Goal: Book appointment/travel/reservation

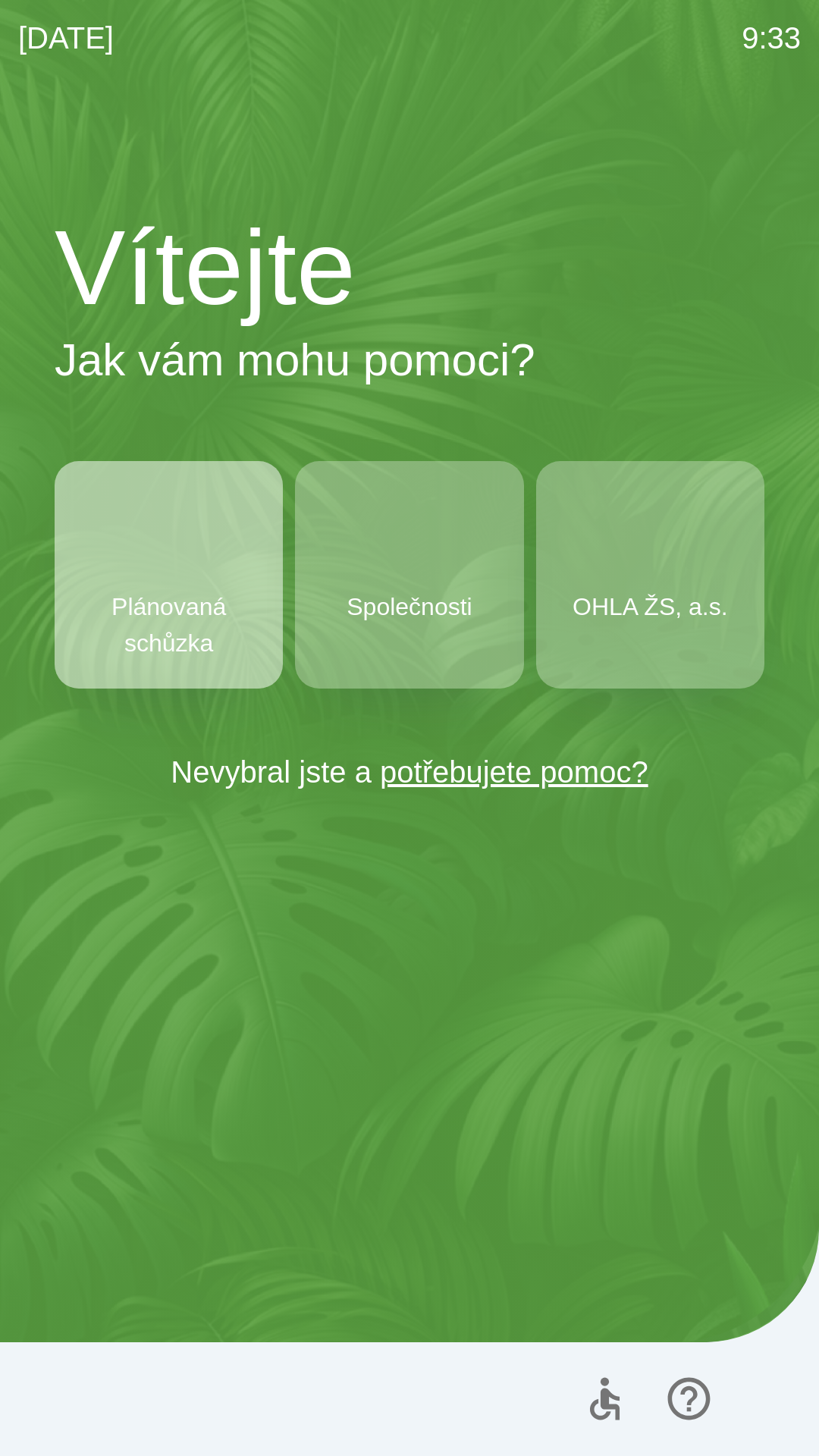
click at [200, 579] on img "button" at bounding box center [169, 549] width 67 height 67
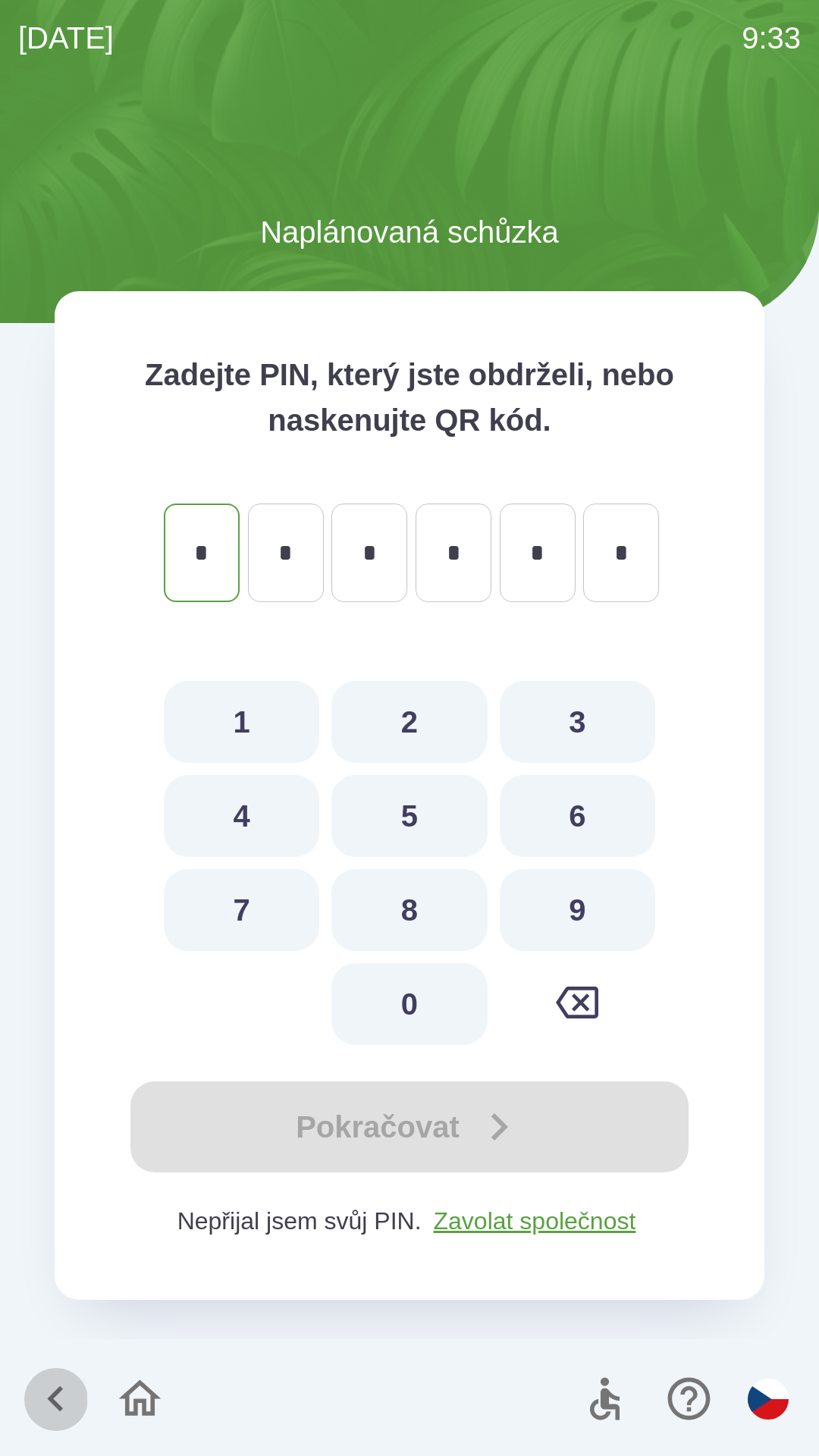
click at [55, 1409] on icon "button" at bounding box center [55, 1398] width 51 height 51
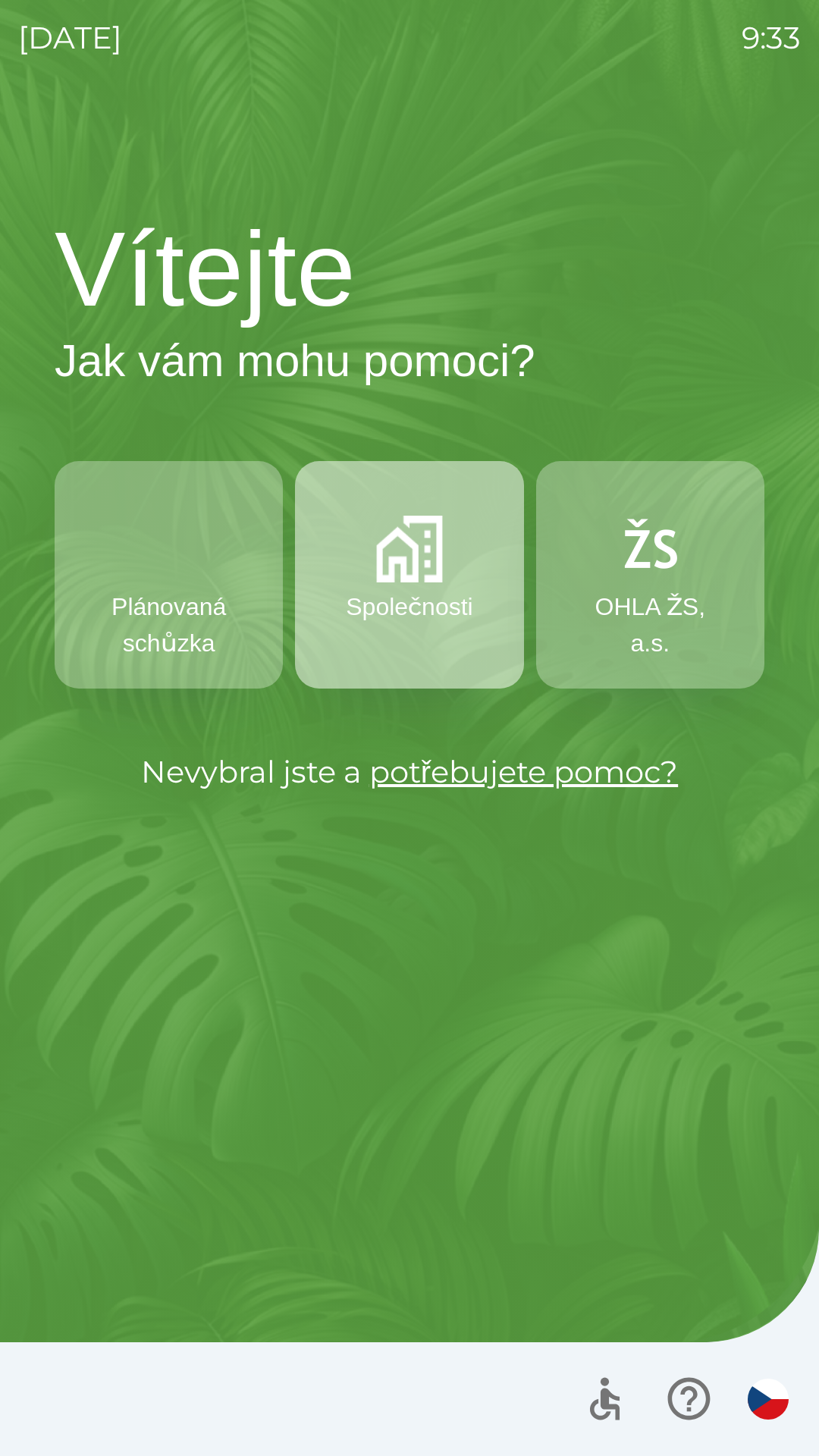
click at [402, 588] on button "Společnosti" at bounding box center [409, 575] width 228 height 228
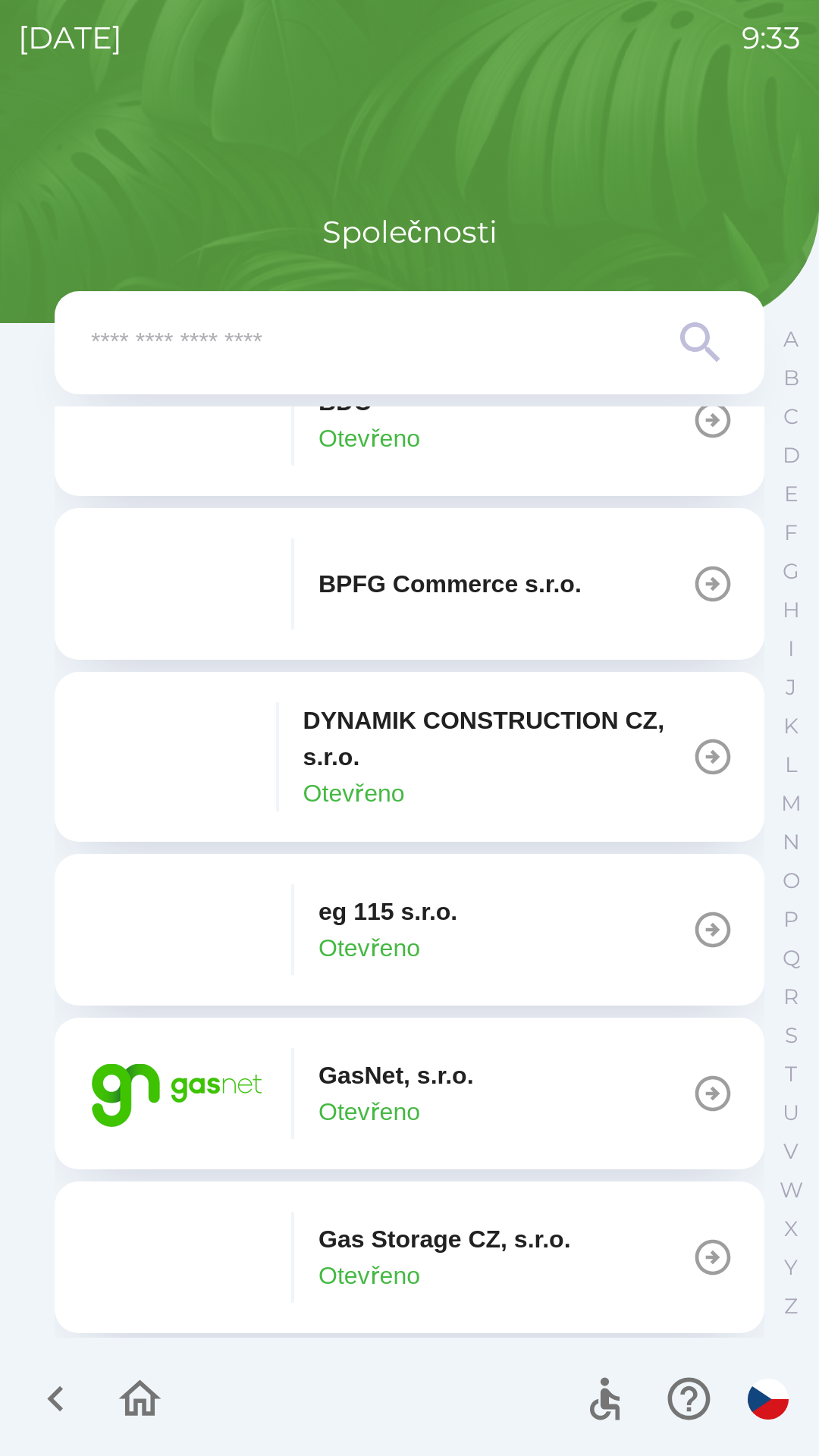
scroll to position [577, 0]
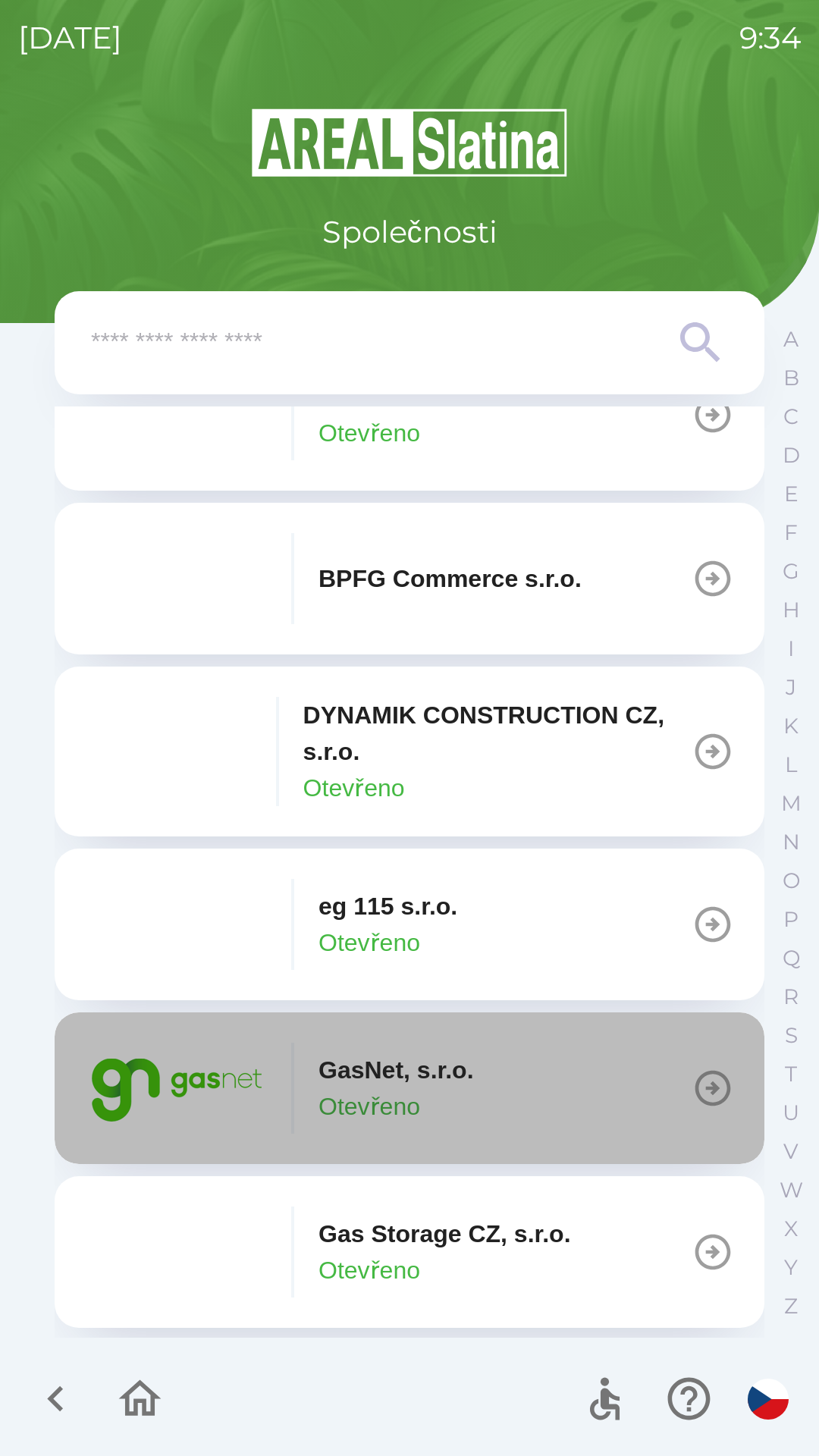
click at [429, 1057] on p "GasNet, s.r.o." at bounding box center [396, 1070] width 155 height 36
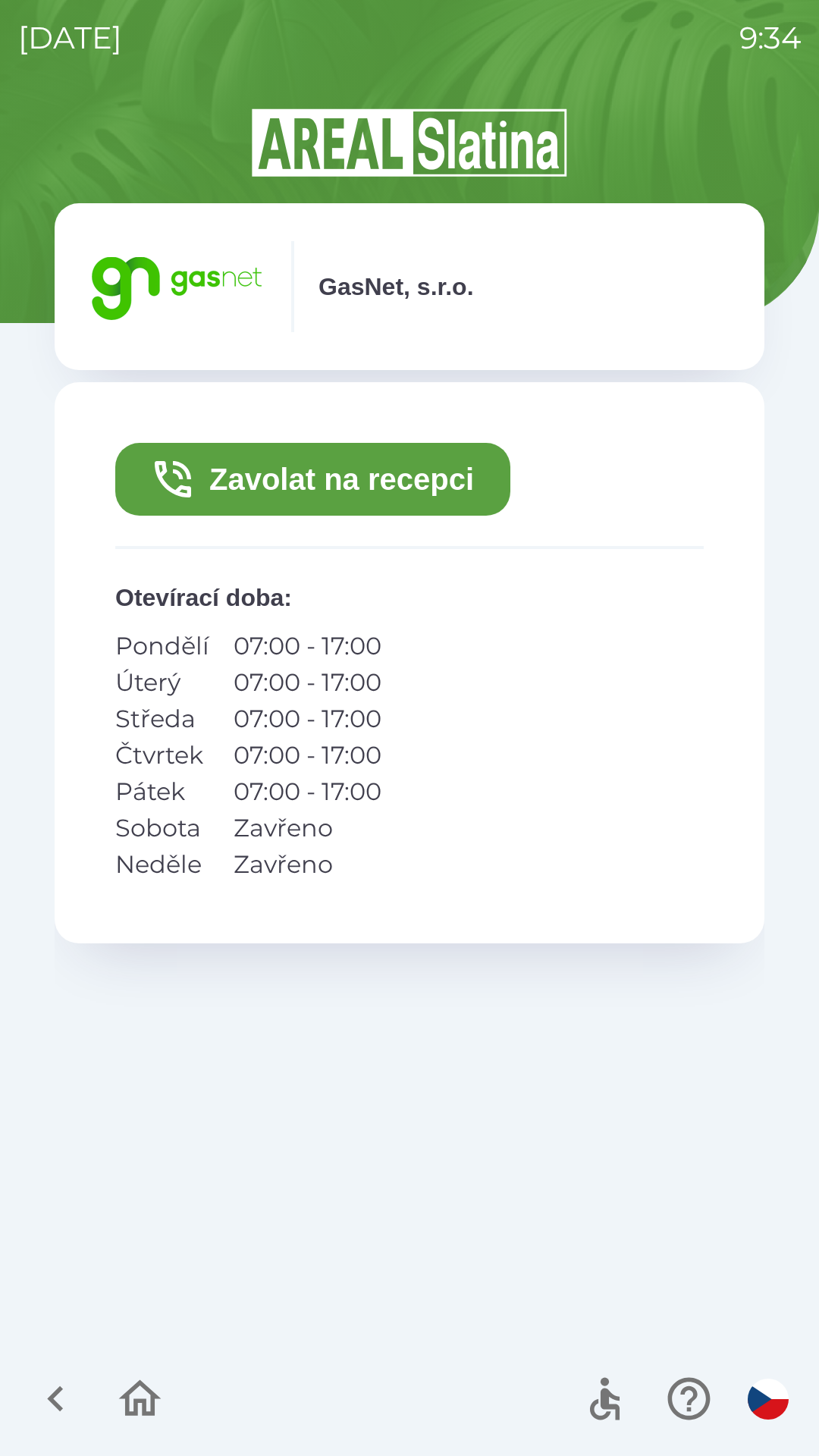
click at [302, 483] on button "Zavolat na recepci" at bounding box center [312, 479] width 395 height 73
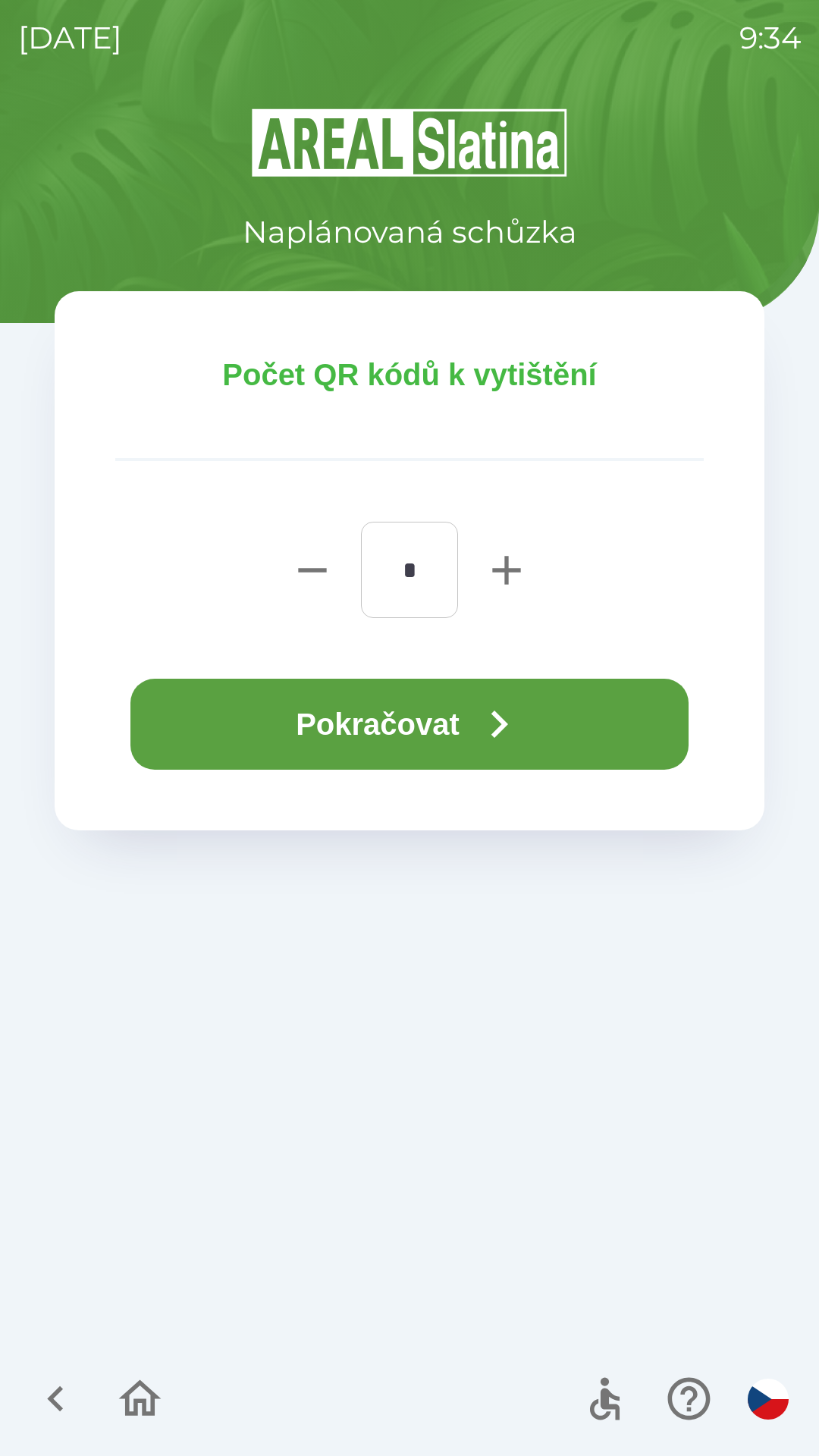
click at [480, 723] on icon "button" at bounding box center [499, 724] width 55 height 55
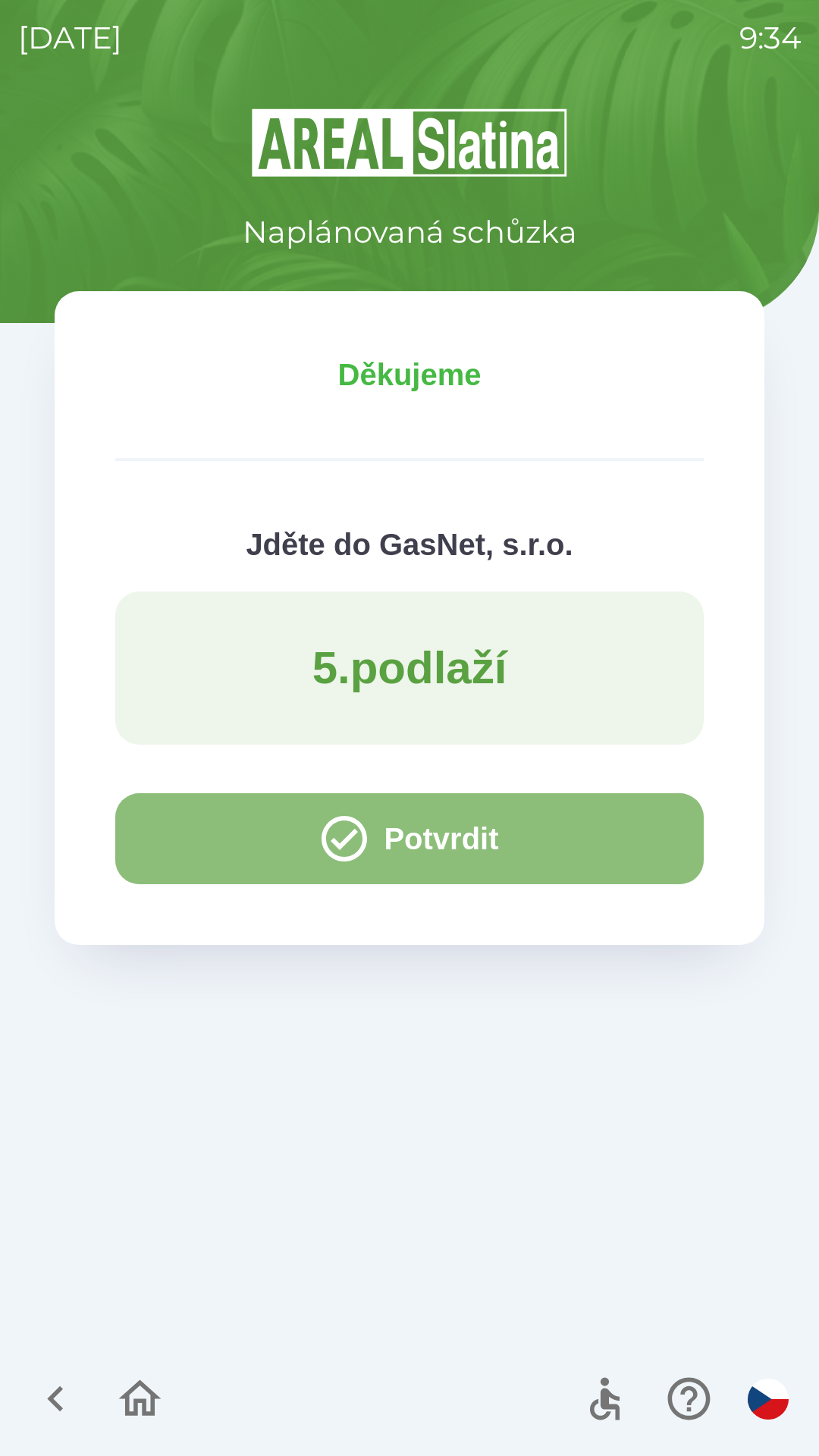
click at [494, 839] on button "Potvrdit" at bounding box center [409, 839] width 588 height 91
